Goal: Task Accomplishment & Management: Manage account settings

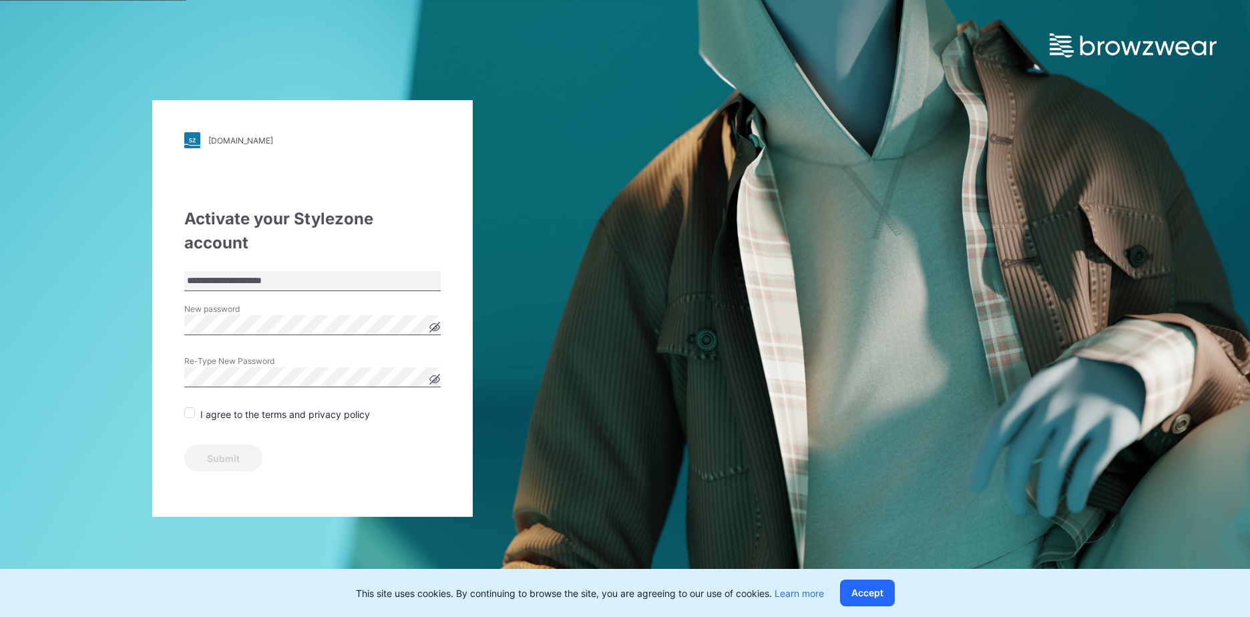
click at [436, 303] on div "New password" at bounding box center [312, 323] width 256 height 40
click at [437, 322] on icon at bounding box center [434, 327] width 11 height 11
click at [431, 376] on icon at bounding box center [435, 379] width 10 height 7
click at [191, 407] on span at bounding box center [189, 412] width 11 height 11
click at [250, 445] on button "Submit" at bounding box center [223, 458] width 78 height 27
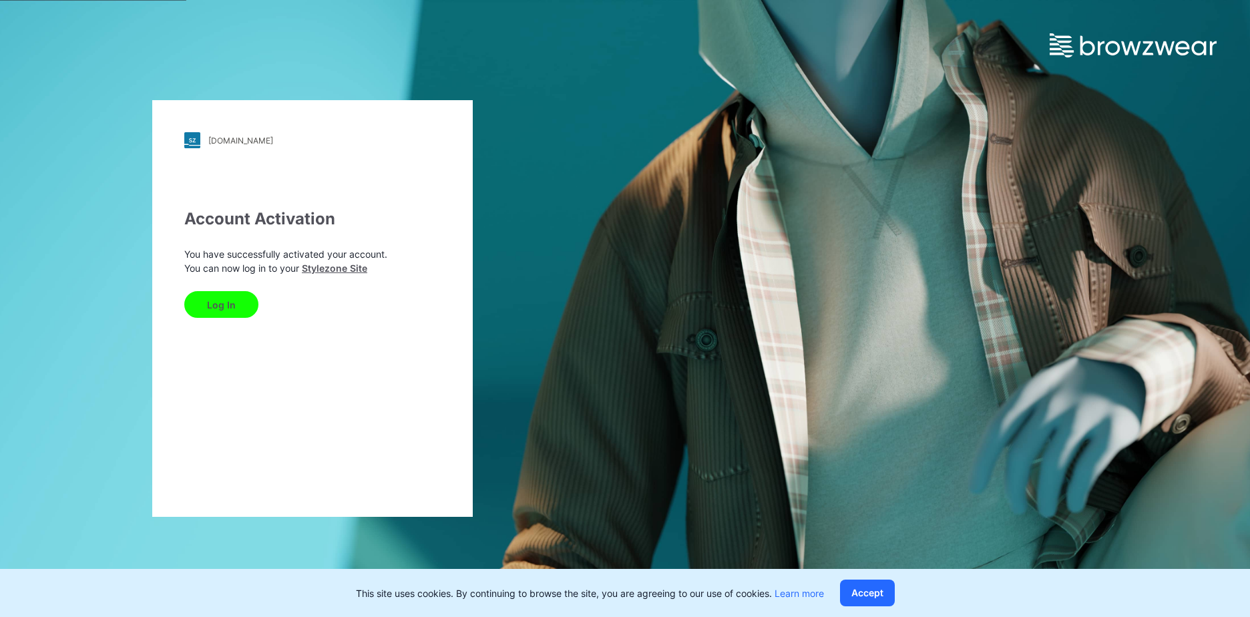
click at [232, 293] on button "Log In" at bounding box center [221, 304] width 74 height 27
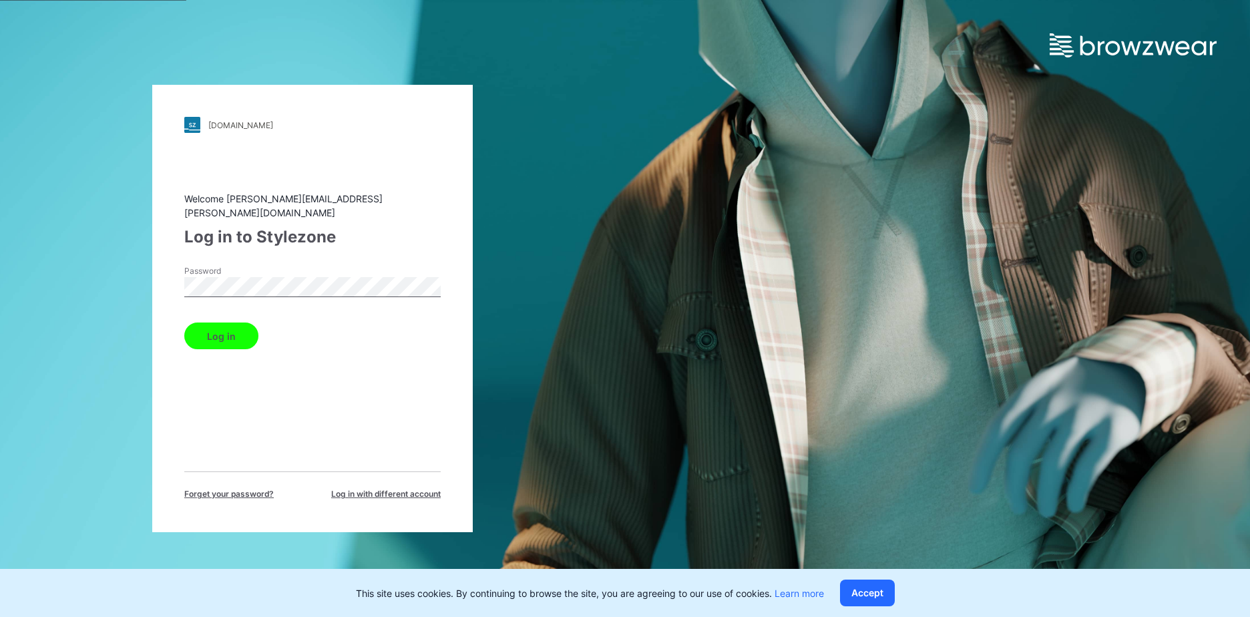
click at [184, 323] on button "Log in" at bounding box center [221, 336] width 74 height 27
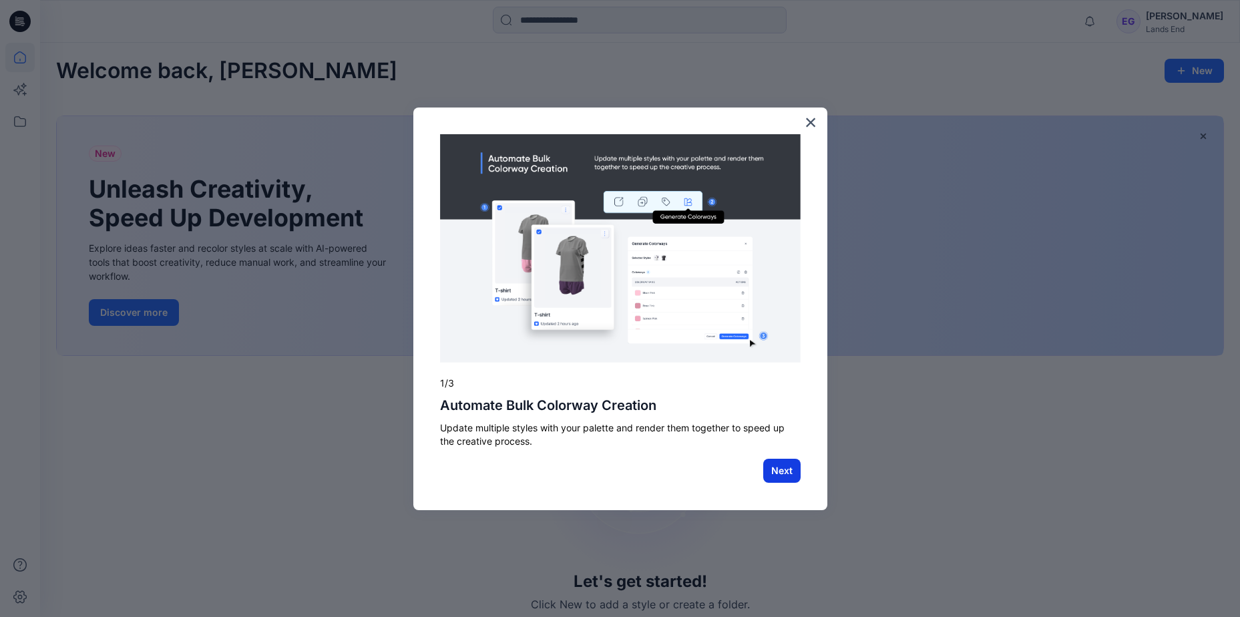
click at [797, 478] on button "Next" at bounding box center [781, 471] width 37 height 24
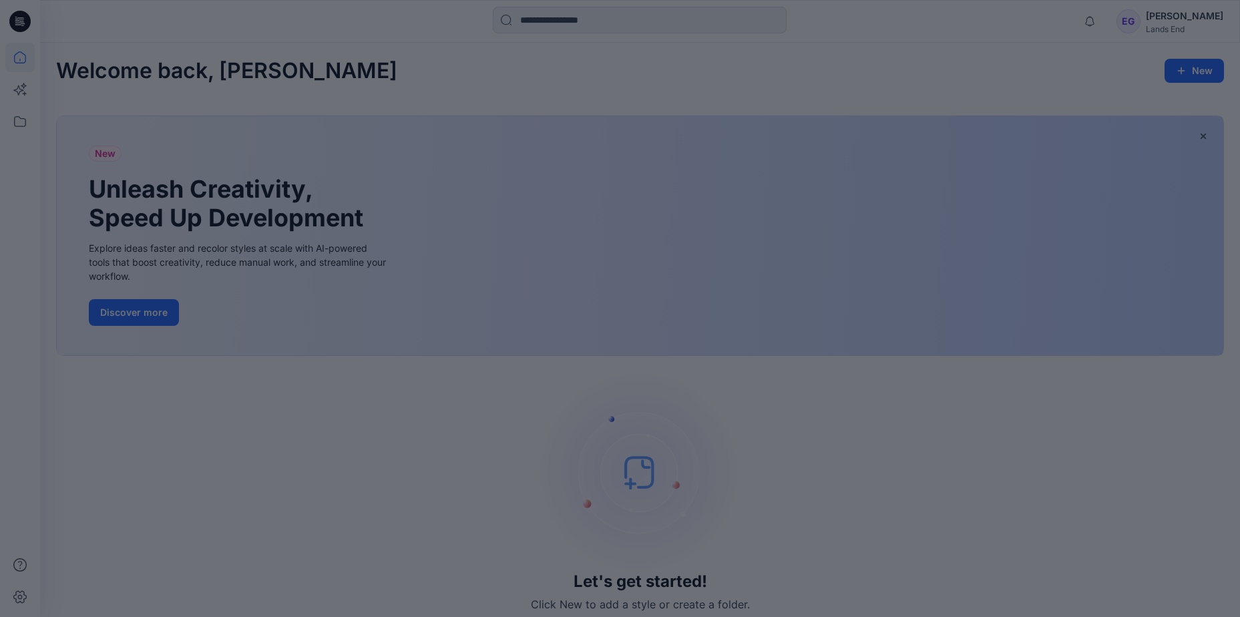
click at [797, 616] on div "× 2/3 Unlock Ideas with AI Sketchbook Turn sketches, photos, or 3D renders into…" at bounding box center [620, 628] width 1240 height 0
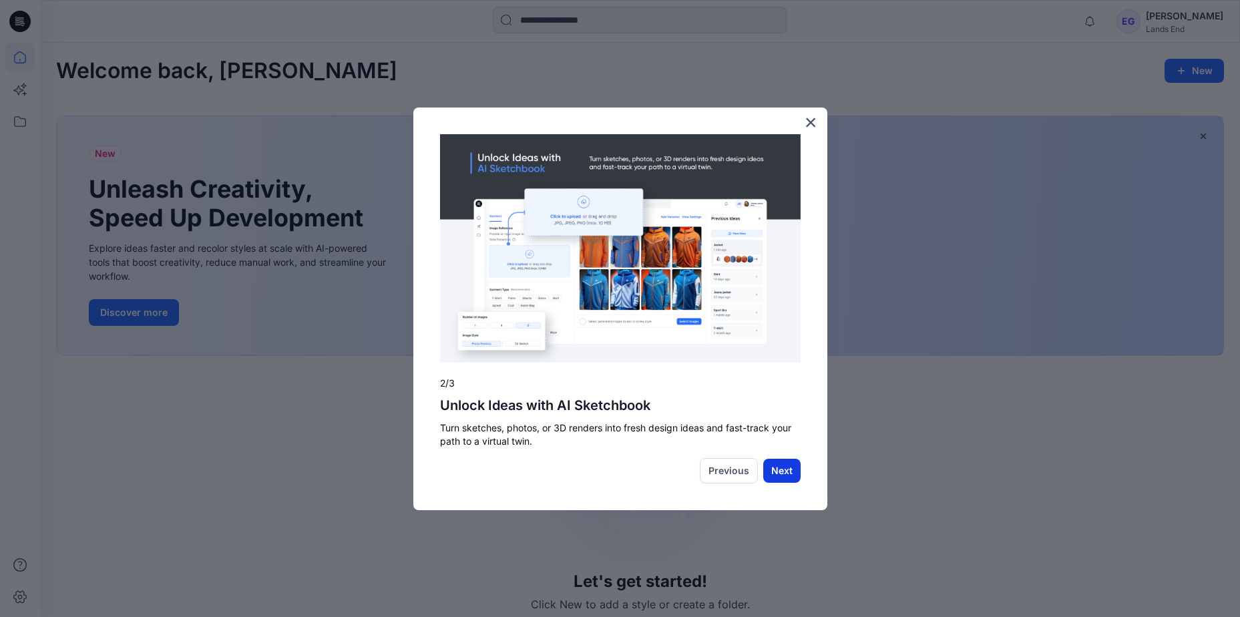
click at [791, 475] on button "Next" at bounding box center [781, 471] width 37 height 24
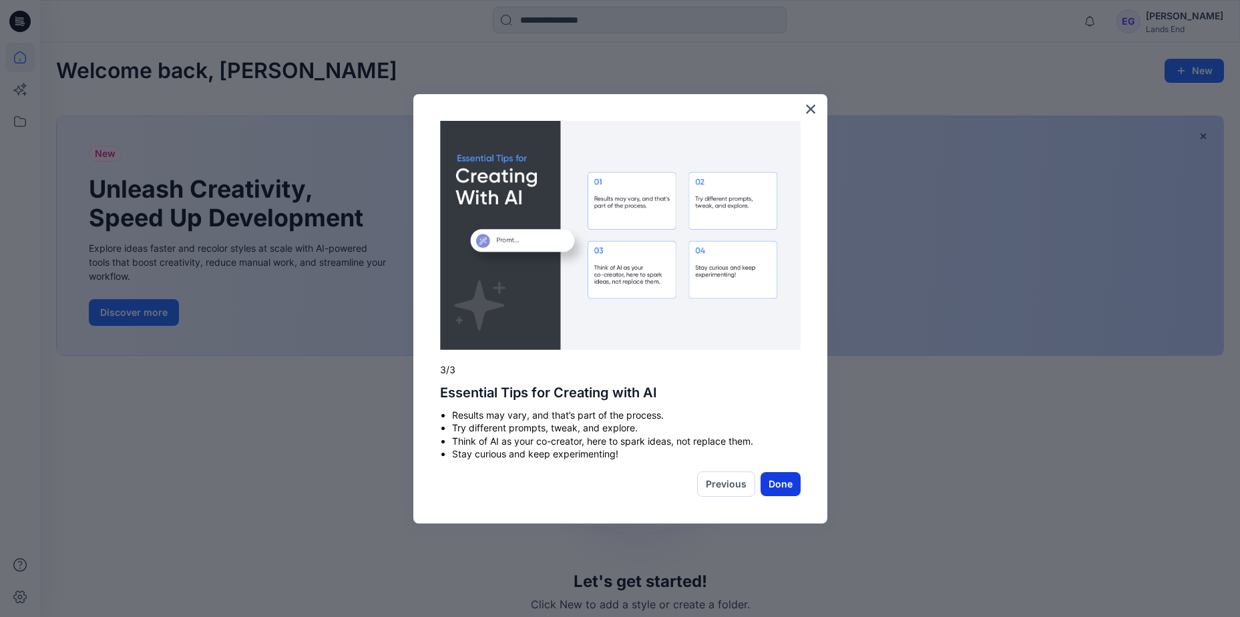
click at [792, 494] on button "Done" at bounding box center [781, 484] width 40 height 24
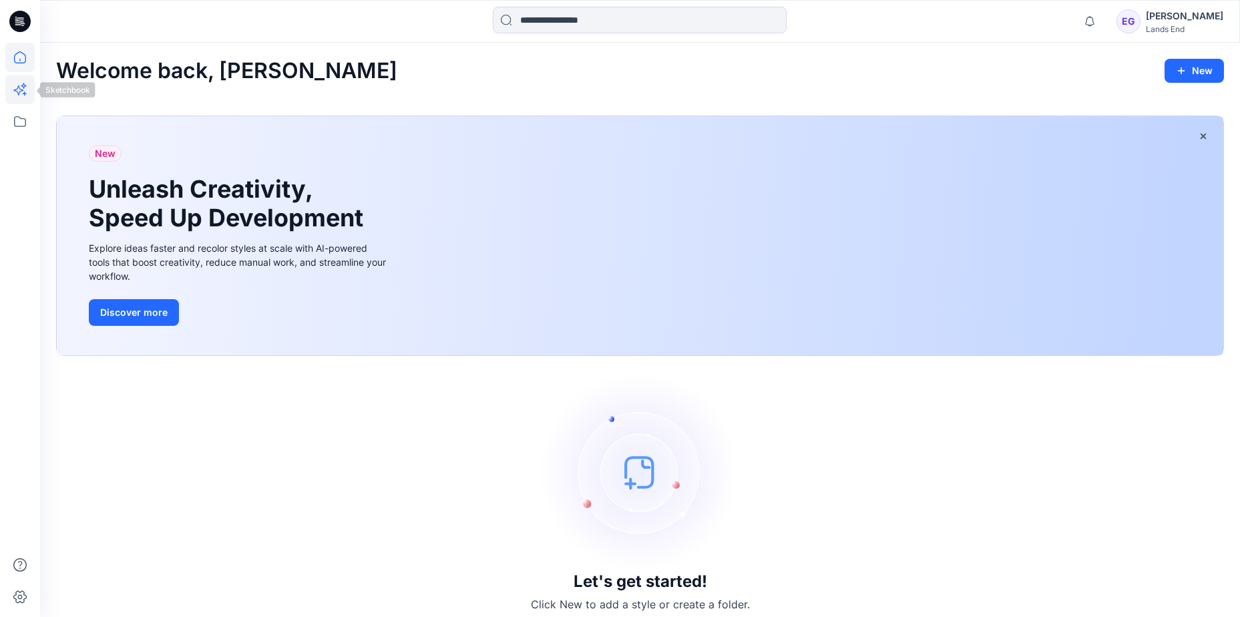
click at [14, 89] on icon at bounding box center [19, 89] width 29 height 29
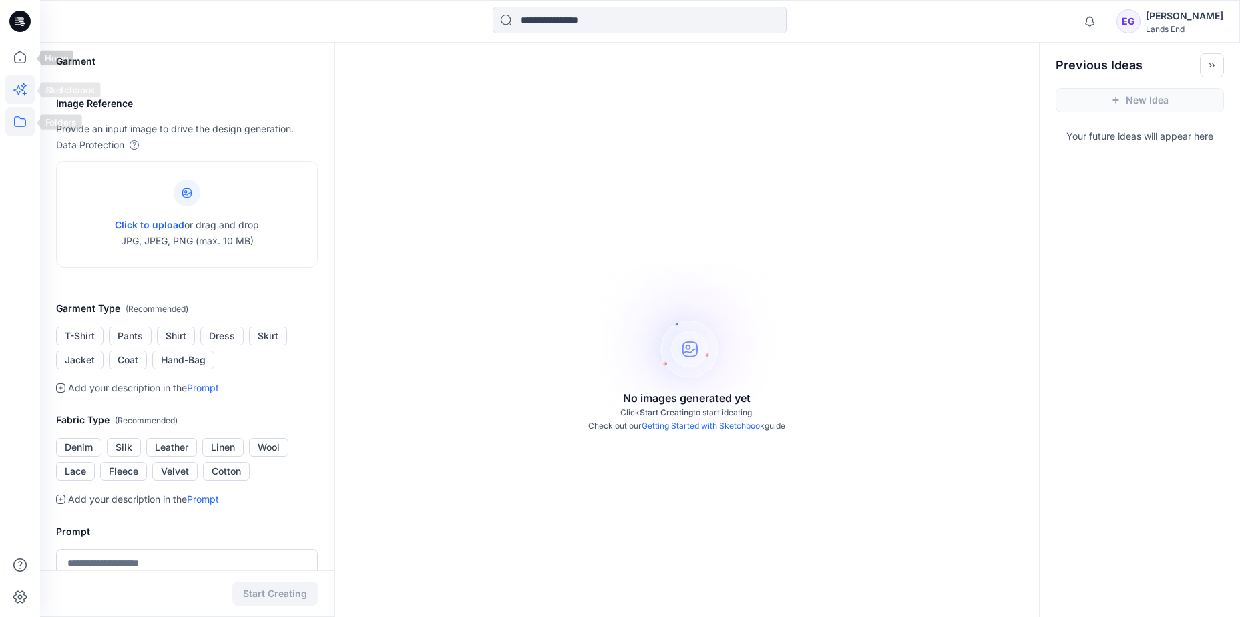
click at [21, 123] on icon at bounding box center [19, 121] width 29 height 29
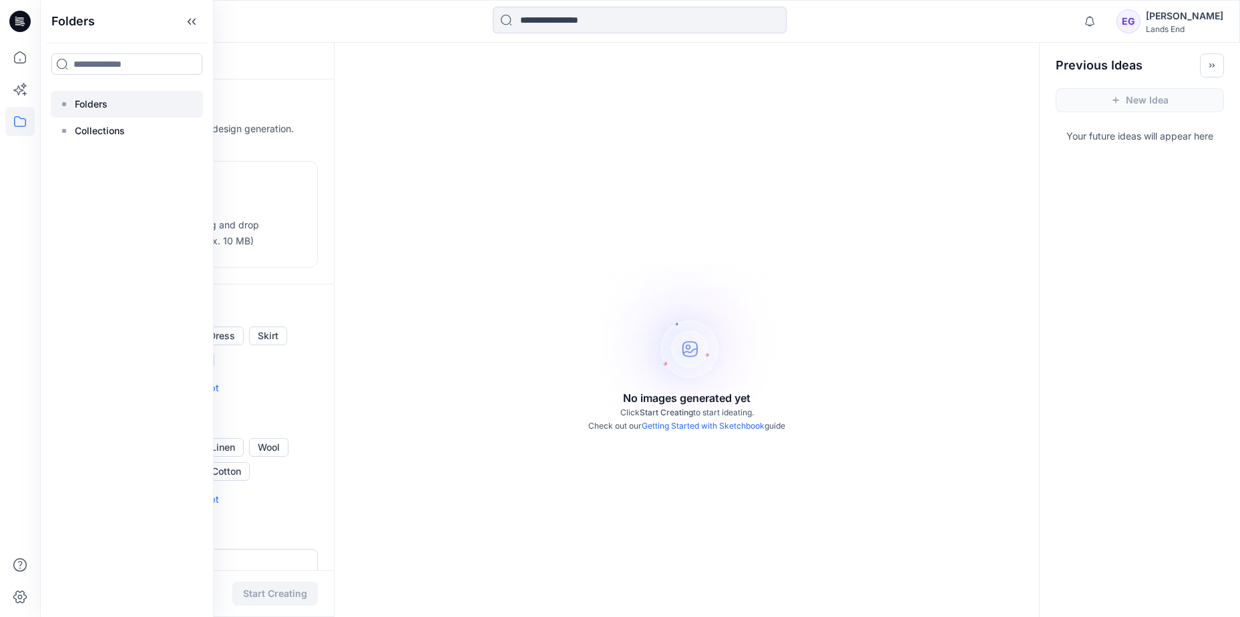
click at [144, 108] on div at bounding box center [127, 104] width 152 height 27
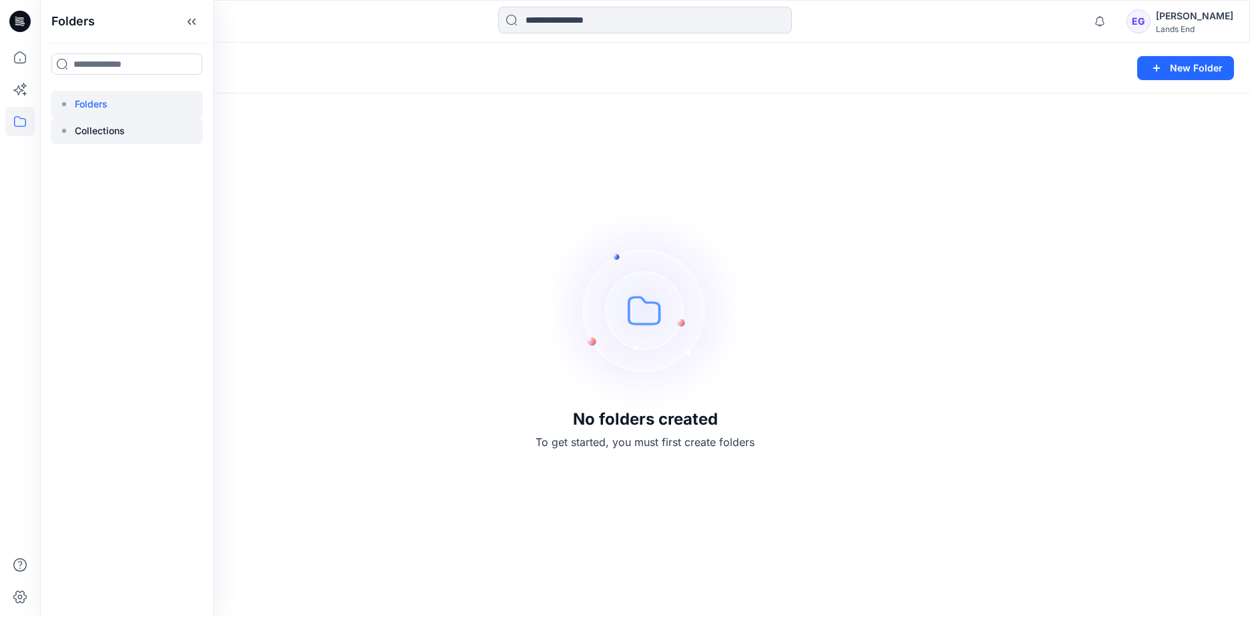
click at [102, 125] on p "Collections" at bounding box center [100, 131] width 50 height 16
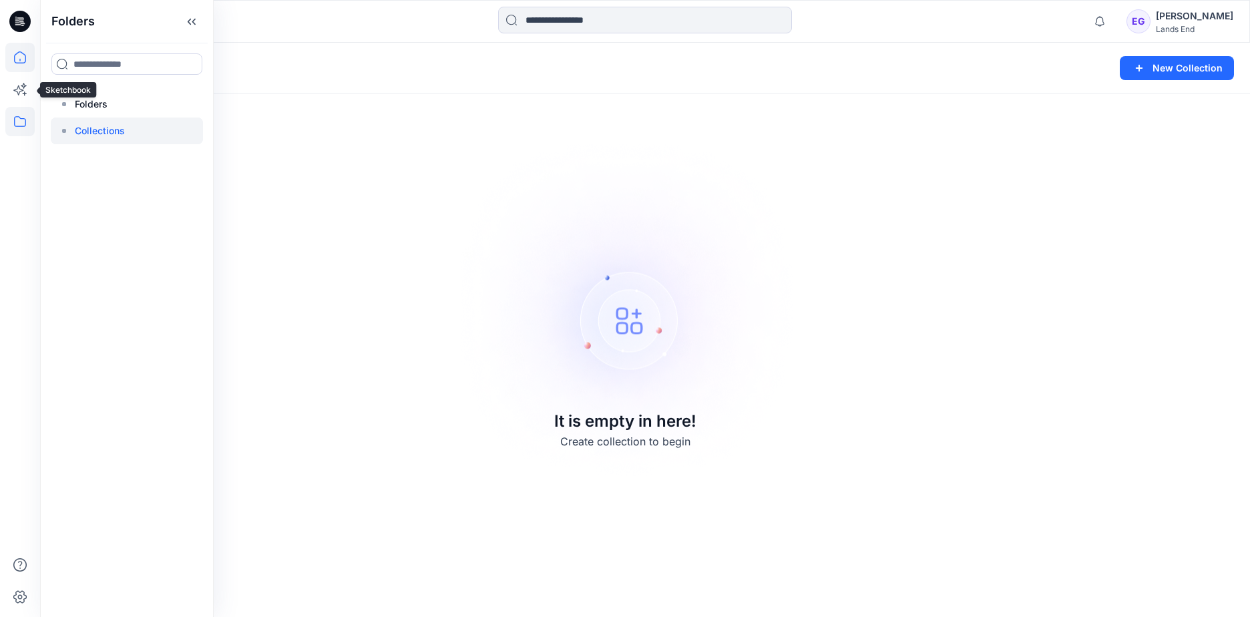
click at [25, 71] on icon at bounding box center [19, 57] width 29 height 29
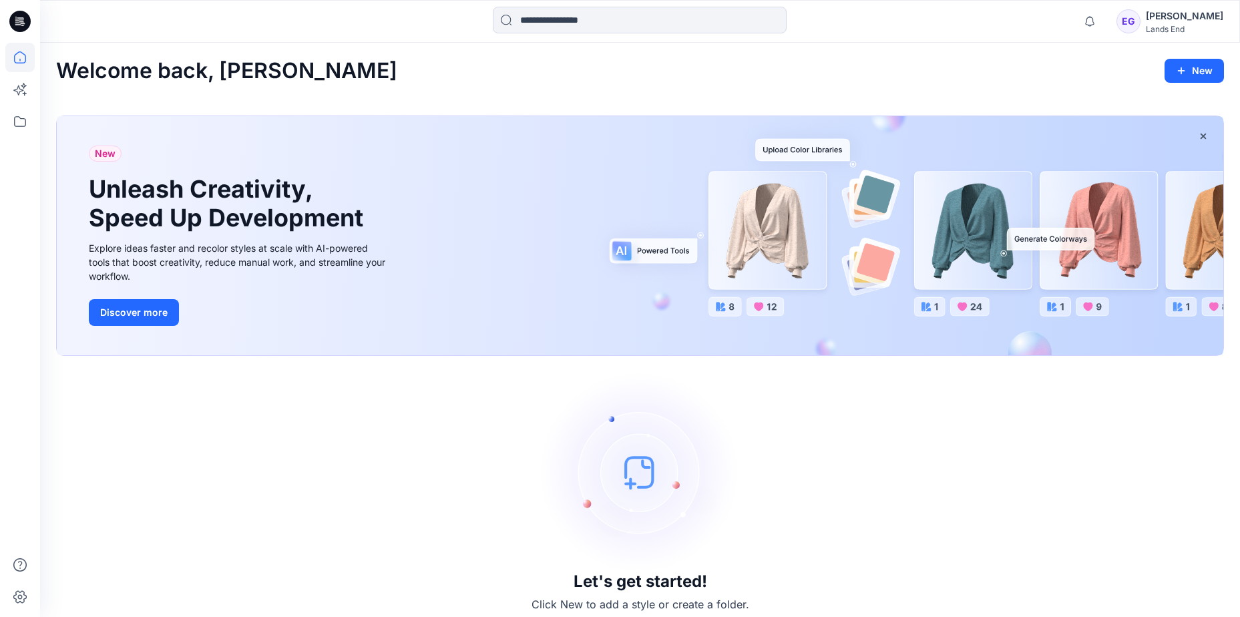
drag, startPoint x: 638, startPoint y: 291, endPoint x: 173, endPoint y: 52, distance: 523.3
